Goal: Task Accomplishment & Management: Complete application form

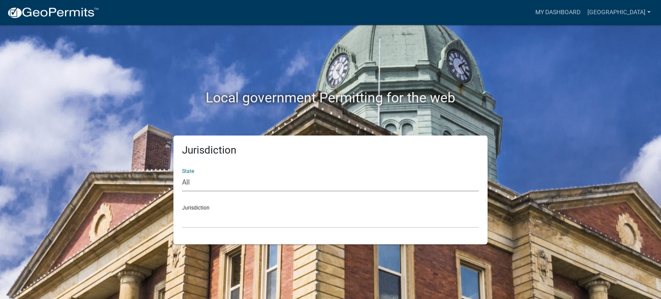
click at [189, 182] on select "All Colorado Georgia Indiana Iowa Kansas Minnesota Ohio South Carolina Wisconsin" at bounding box center [330, 183] width 297 height 18
select select "Minnesota"
click at [182, 174] on select "All Colorado Georgia Indiana Iowa Kansas Minnesota Ohio South Carolina Wisconsin" at bounding box center [330, 183] width 297 height 18
click at [193, 220] on select "Becker County, Minnesota Benton County, Minnesota Carlton County, Minnesota Cit…" at bounding box center [330, 219] width 297 height 18
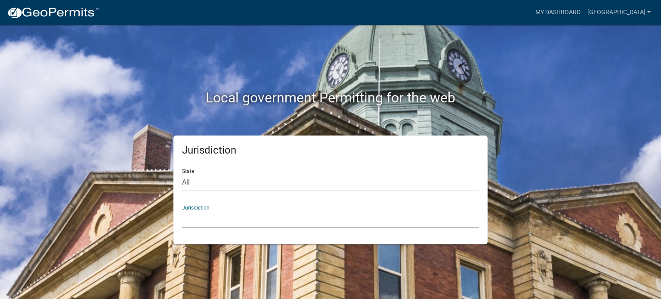
click at [193, 220] on select "Becker County, Minnesota Benton County, Minnesota Carlton County, Minnesota Cit…" at bounding box center [330, 219] width 297 height 18
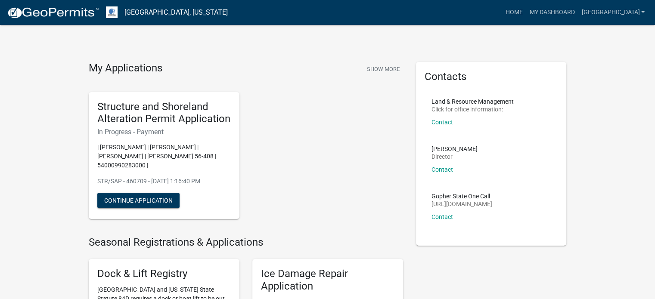
click at [337, 185] on div "Structure and Shoreland Alteration Permit Application In Progress - Payment | E…" at bounding box center [245, 155] width 327 height 141
drag, startPoint x: 337, startPoint y: 185, endPoint x: 337, endPoint y: 191, distance: 5.2
click at [337, 185] on div "Structure and Shoreland Alteration Permit Application In Progress - Payment | E…" at bounding box center [245, 155] width 327 height 141
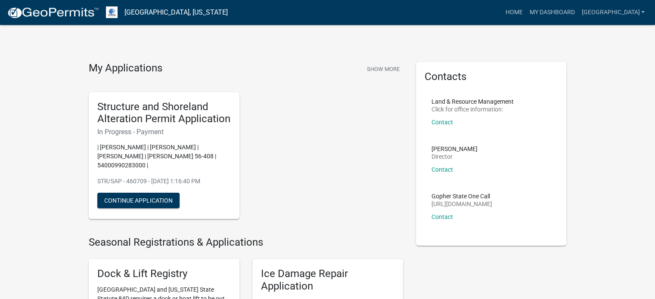
click at [331, 154] on div "Structure and Shoreland Alteration Permit Application In Progress - Payment | E…" at bounding box center [245, 155] width 327 height 141
drag, startPoint x: 279, startPoint y: 24, endPoint x: 612, endPoint y: 118, distance: 346.2
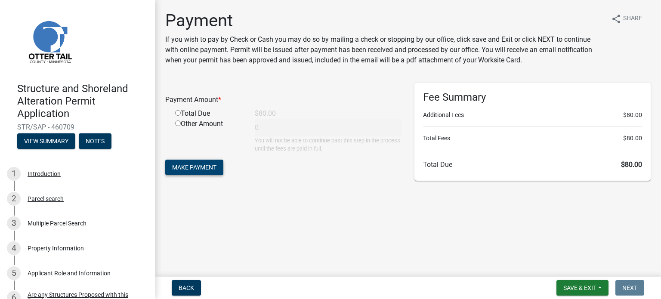
click at [204, 162] on button "Make Payment" at bounding box center [194, 167] width 58 height 15
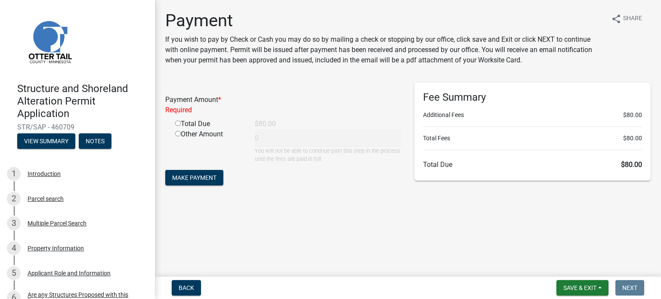
click at [177, 124] on input "radio" at bounding box center [178, 123] width 6 height 6
radio input "true"
type input "80"
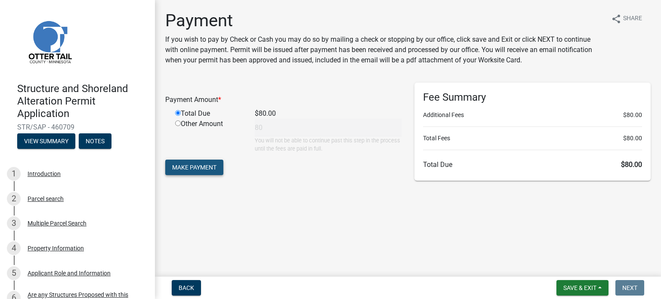
click at [212, 165] on span "Make Payment" at bounding box center [194, 167] width 44 height 7
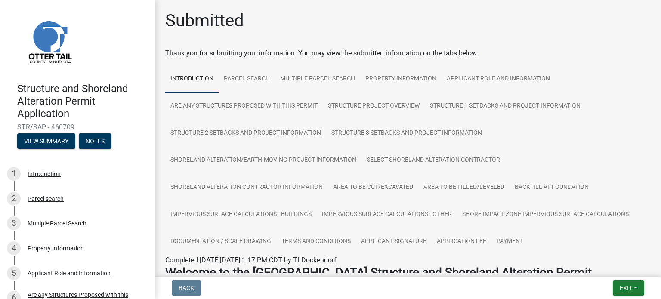
click at [560, 12] on div "Submitted" at bounding box center [407, 24] width 485 height 28
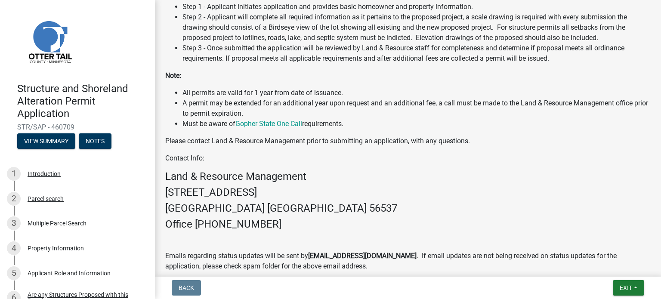
scroll to position [476, 0]
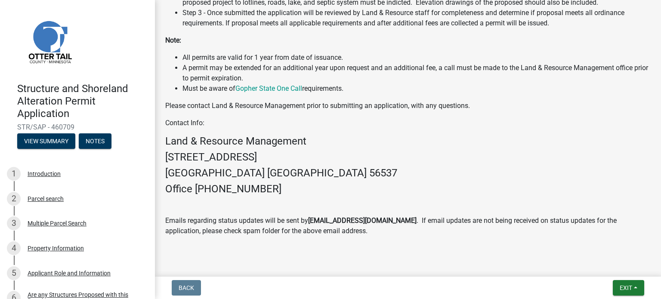
click at [139, 74] on header "Structure and Shoreland Alteration Permit Application STR/SAP - 460709 View Sum…" at bounding box center [77, 79] width 155 height 158
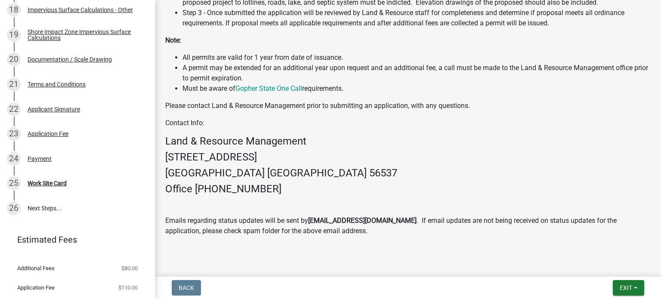
scroll to position [606, 0]
